Goal: Go to known website: Go to known website

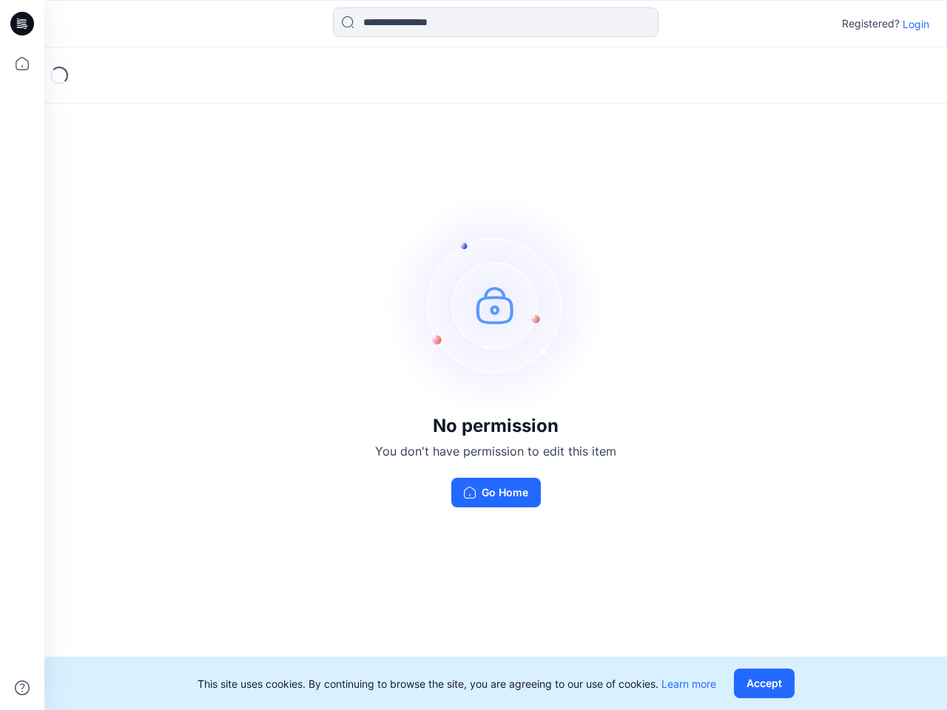
click at [473, 355] on img at bounding box center [496, 305] width 222 height 222
click at [23, 24] on icon at bounding box center [24, 24] width 6 height 1
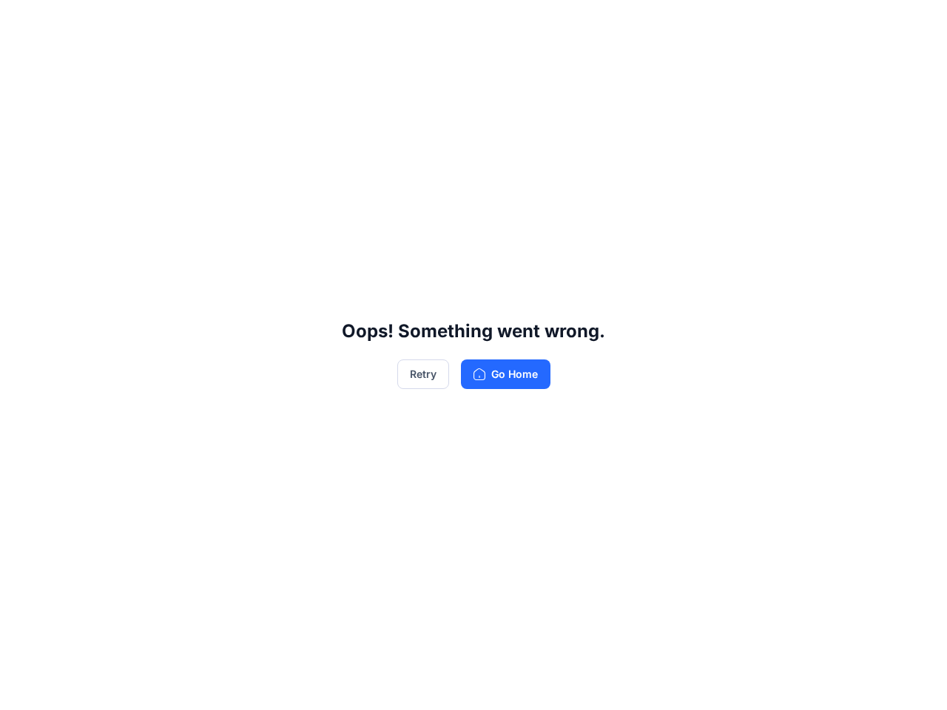
click at [22, 64] on div "Oops! Something went wrong. Retry Go Home" at bounding box center [473, 355] width 947 height 710
click at [22, 688] on div "Oops! Something went wrong. Retry Go Home" at bounding box center [473, 355] width 947 height 710
click at [496, 22] on div "Oops! Something went wrong. Retry Go Home" at bounding box center [473, 355] width 947 height 710
click at [916, 24] on div "Oops! Something went wrong. Retry Go Home" at bounding box center [473, 355] width 947 height 710
click at [767, 684] on div "Oops! Something went wrong. Retry Go Home" at bounding box center [473, 355] width 947 height 710
